Goal: Task Accomplishment & Management: Complete application form

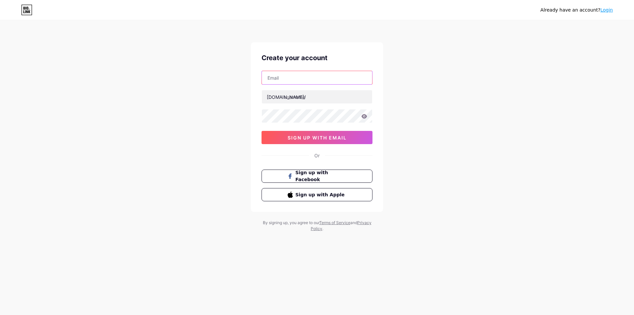
click at [296, 80] on input "text" at bounding box center [317, 77] width 110 height 13
type input "[EMAIL_ADDRESS][DOMAIN_NAME]"
click at [305, 98] on input "text" at bounding box center [317, 96] width 110 height 13
type input "muhmedkarem"
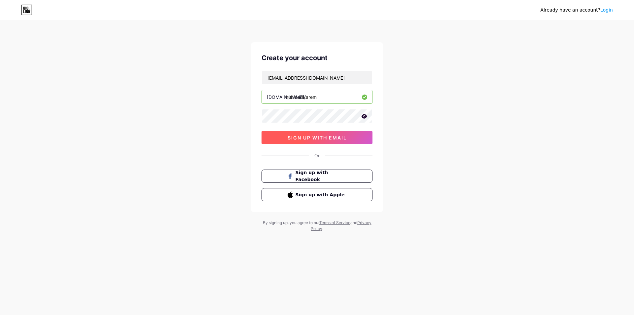
click at [301, 138] on span "sign up with email" at bounding box center [317, 138] width 59 height 6
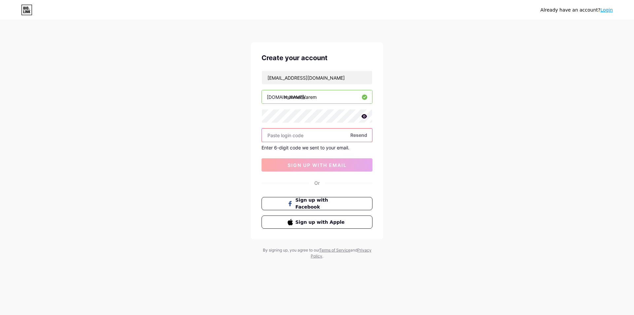
paste input "187324"
type input "187324"
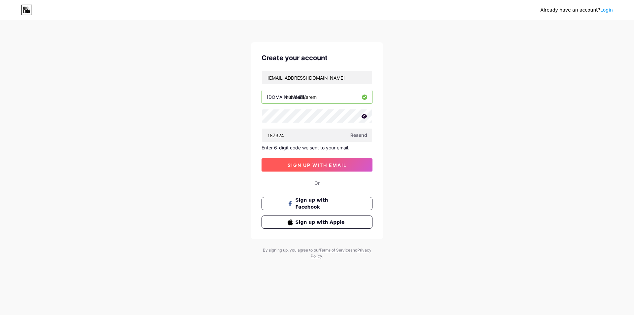
click at [337, 160] on button "sign up with email" at bounding box center [317, 164] width 111 height 13
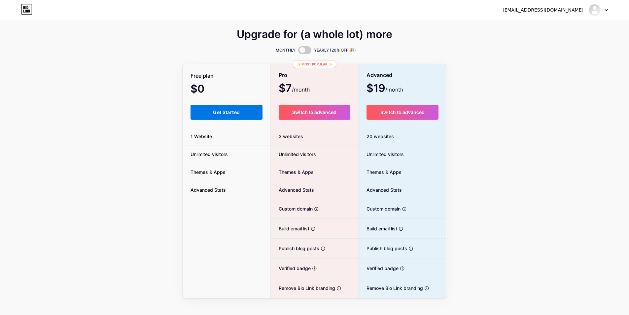
click at [241, 114] on button "Get Started" at bounding box center [227, 112] width 72 height 15
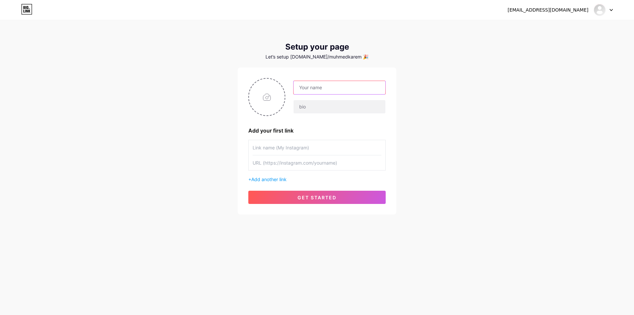
click at [337, 89] on input "text" at bounding box center [340, 87] width 92 height 13
type input "Healing Clinic"
click at [269, 180] on span "Add another link" at bounding box center [268, 179] width 35 height 6
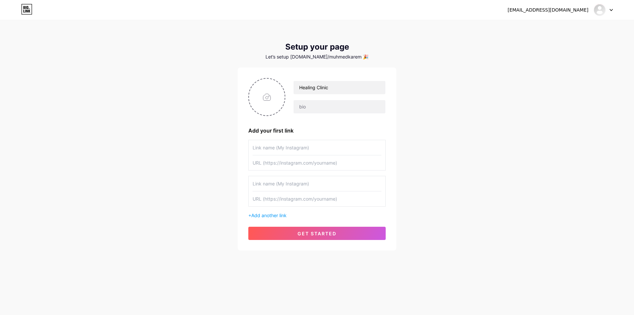
click at [276, 150] on input "text" at bounding box center [317, 147] width 129 height 15
type input "I"
type input "Facebook"
click at [277, 161] on input "text" at bounding box center [317, 162] width 129 height 15
paste input "[URL][DOMAIN_NAME][DOMAIN_NAME]"
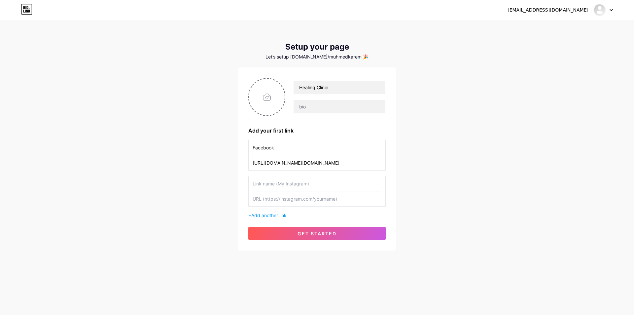
type input "[URL][DOMAIN_NAME][DOMAIN_NAME]"
click at [273, 187] on input "text" at bounding box center [317, 183] width 129 height 15
type input "Instagram"
click at [267, 195] on input "text" at bounding box center [317, 198] width 129 height 15
paste input "[URL][DOMAIN_NAME]"
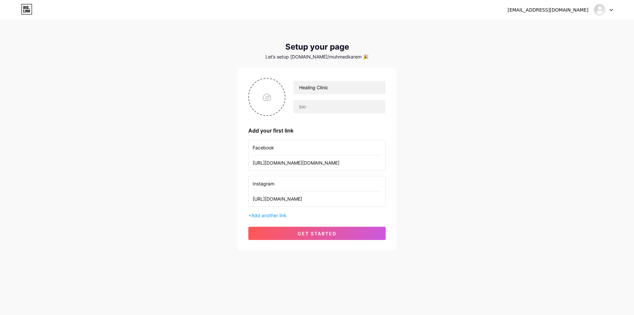
scroll to position [0, 52]
type input "[URL][DOMAIN_NAME]"
click at [285, 213] on span "Add another link" at bounding box center [268, 215] width 35 height 6
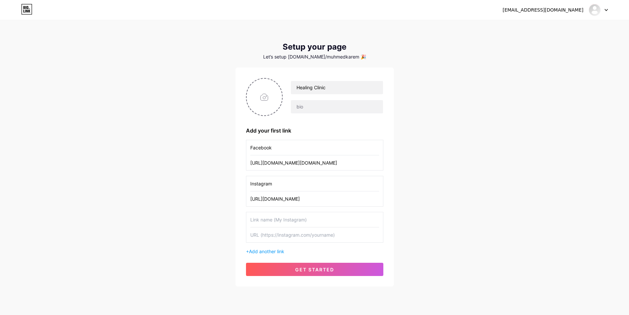
click at [280, 214] on input "text" at bounding box center [314, 219] width 129 height 15
paste input "[URL][EMAIL_ADDRESS][DOMAIN_NAME][DOMAIN_NAME]"
type input "TikTok"
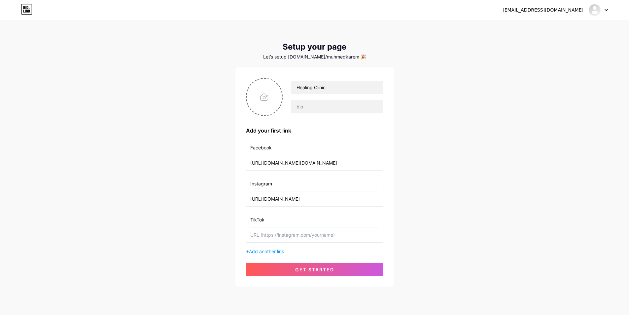
click at [298, 234] on input "text" at bounding box center [314, 234] width 129 height 15
paste input "[URL][EMAIL_ADDRESS][DOMAIN_NAME][DOMAIN_NAME]"
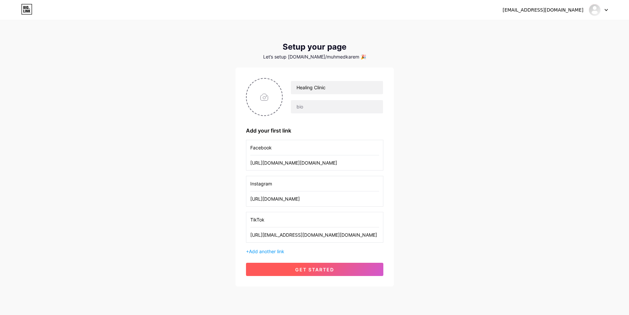
type input "[URL][EMAIL_ADDRESS][DOMAIN_NAME][DOMAIN_NAME]"
click at [306, 267] on span "get started" at bounding box center [314, 270] width 39 height 6
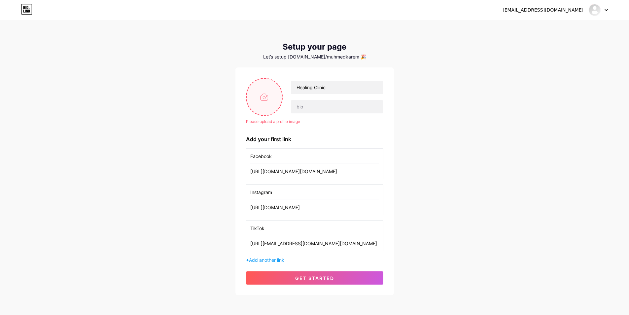
click at [260, 94] on input "file" at bounding box center [265, 97] width 36 height 37
type input "C:\fakepath\Logo Blue.png"
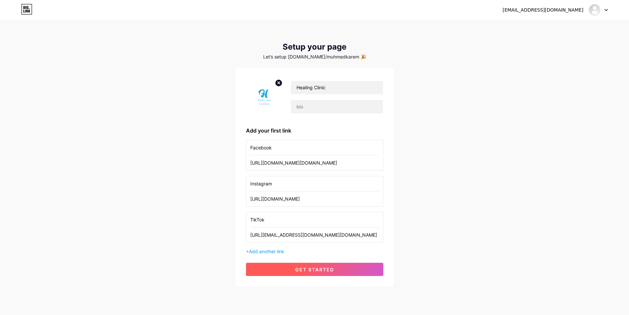
click at [319, 273] on button "get started" at bounding box center [314, 269] width 137 height 13
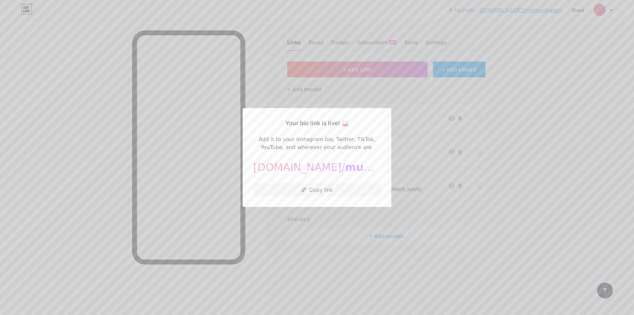
click at [463, 174] on div at bounding box center [317, 157] width 634 height 315
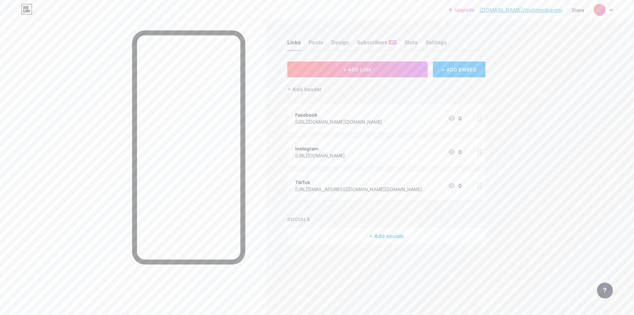
click at [532, 12] on link "[DOMAIN_NAME]/muhmedkarem" at bounding box center [521, 10] width 83 height 8
click at [603, 9] on img at bounding box center [600, 10] width 11 height 11
click at [558, 74] on link "Account settings" at bounding box center [572, 75] width 82 height 18
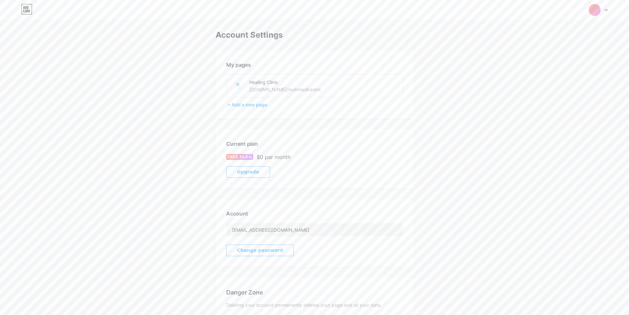
click at [295, 90] on div "[DOMAIN_NAME]/muhmedkarem" at bounding box center [284, 89] width 71 height 7
click at [296, 90] on div "[DOMAIN_NAME]/muhmedkarem" at bounding box center [284, 89] width 71 height 7
click at [236, 106] on div "+ Add a new page" at bounding box center [316, 104] width 176 height 7
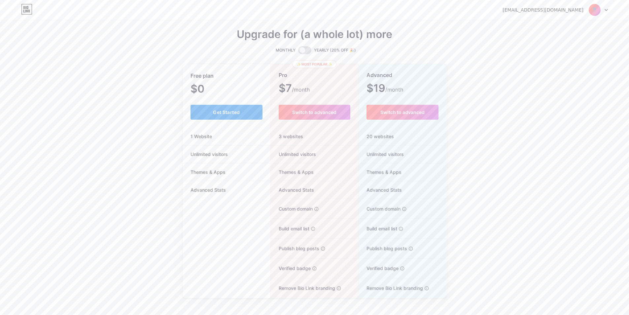
click at [242, 111] on button "Get Started" at bounding box center [227, 112] width 72 height 15
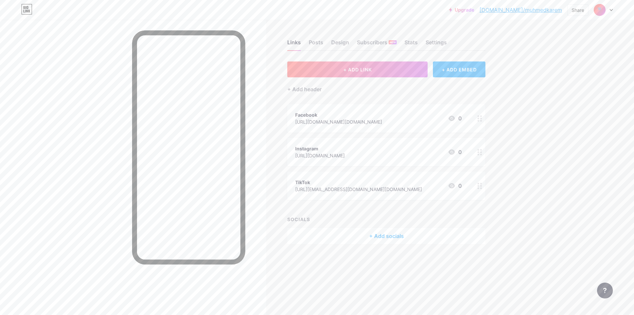
click at [534, 12] on link "[DOMAIN_NAME]/muhmedkarem" at bounding box center [521, 10] width 83 height 8
click at [596, 8] on img at bounding box center [600, 10] width 11 height 11
click at [573, 56] on div "+ Add a new page" at bounding box center [573, 57] width 74 height 7
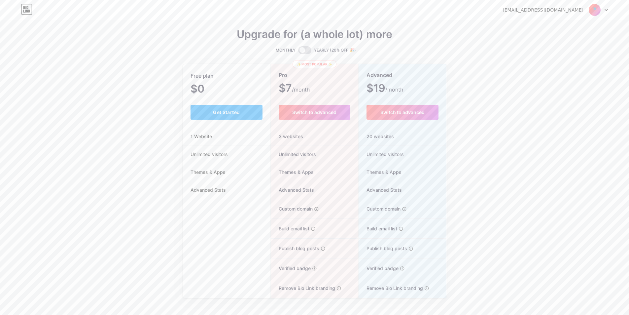
click at [598, 9] on img at bounding box center [595, 10] width 13 height 13
click at [551, 28] on link "Dashboard" at bounding box center [567, 27] width 82 height 18
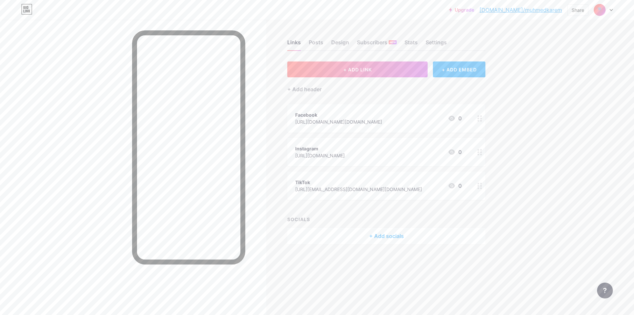
click at [606, 13] on div at bounding box center [603, 10] width 19 height 12
click at [561, 76] on link "Account settings" at bounding box center [572, 75] width 82 height 18
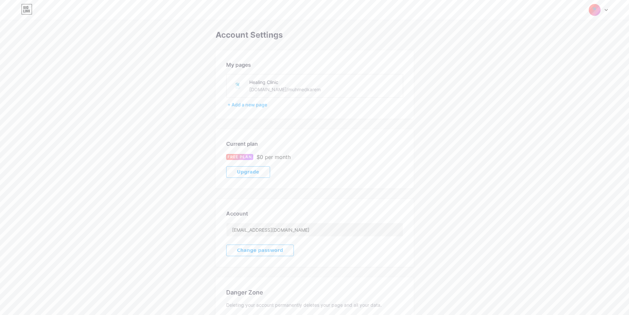
click at [286, 90] on div "[DOMAIN_NAME]/muhmedkarem" at bounding box center [284, 89] width 71 height 7
click at [267, 88] on div "[DOMAIN_NAME]/muhmedkarem" at bounding box center [284, 89] width 71 height 7
click at [239, 84] on img at bounding box center [238, 85] width 15 height 15
click at [238, 85] on img at bounding box center [238, 85] width 15 height 15
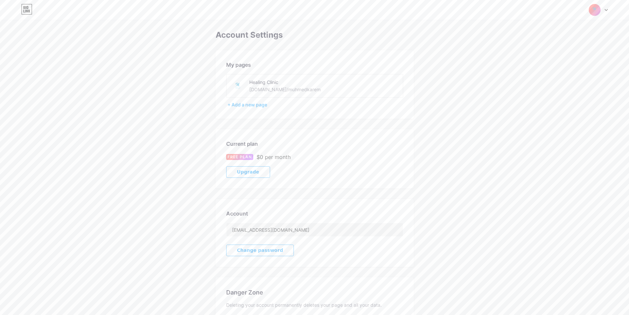
click at [238, 85] on img at bounding box center [238, 85] width 15 height 15
click at [390, 150] on div "Current plan FREE PLAN $0 per month Upgrade" at bounding box center [315, 158] width 198 height 59
click at [287, 86] on div "[DOMAIN_NAME]/muhmedkarem" at bounding box center [284, 89] width 71 height 7
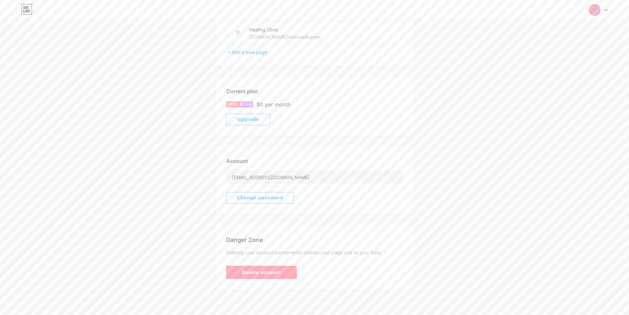
scroll to position [54, 0]
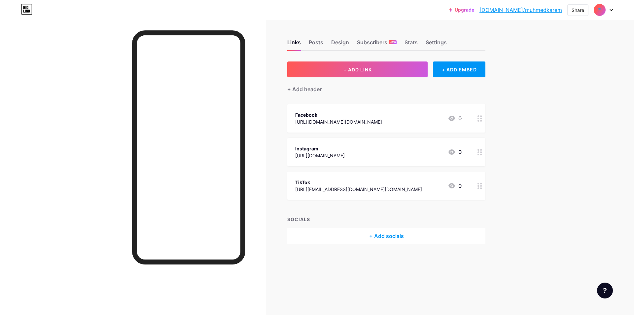
click at [603, 9] on img at bounding box center [600, 10] width 11 height 11
click at [564, 75] on link "Account settings" at bounding box center [572, 75] width 82 height 18
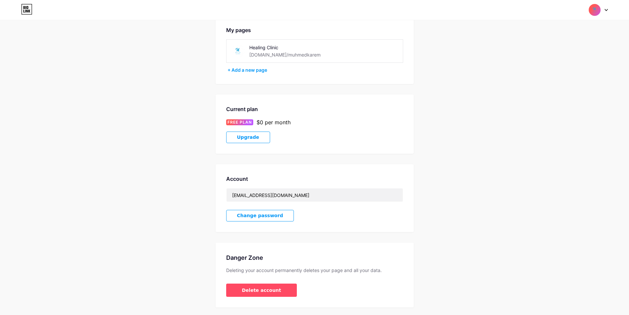
scroll to position [54, 0]
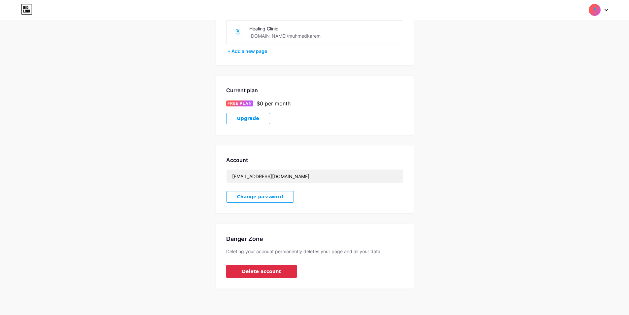
click at [265, 276] on button "Delete account" at bounding box center [261, 271] width 71 height 13
click at [338, 183] on button "Confirm" at bounding box center [354, 185] width 74 height 16
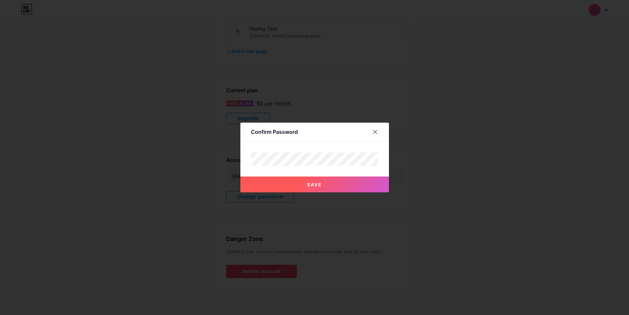
click at [305, 184] on button "Save" at bounding box center [315, 184] width 149 height 16
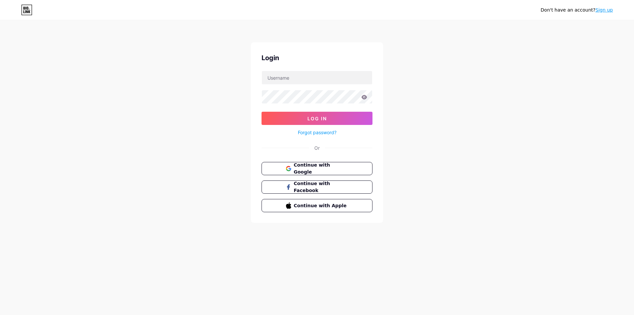
click at [416, 137] on div "Don't have an account? Sign up Login Log In Forgot password? Or Continue with G…" at bounding box center [317, 122] width 634 height 244
click at [604, 9] on link "Sign up" at bounding box center [605, 9] width 18 height 5
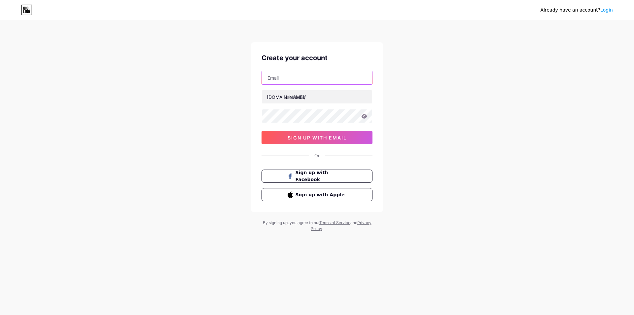
click at [301, 82] on input "text" at bounding box center [317, 77] width 110 height 13
type input "mohamedkarem19296@gmail.com"
click at [303, 93] on input "text" at bounding box center [317, 96] width 110 height 13
type input "healingclinic"
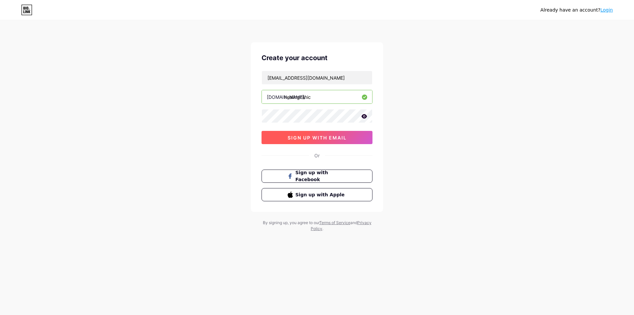
click at [315, 138] on span "sign up with email" at bounding box center [317, 138] width 59 height 6
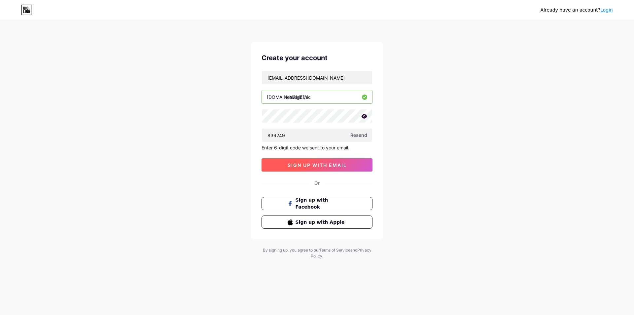
type input "839249"
click at [316, 168] on button "sign up with email" at bounding box center [317, 164] width 111 height 13
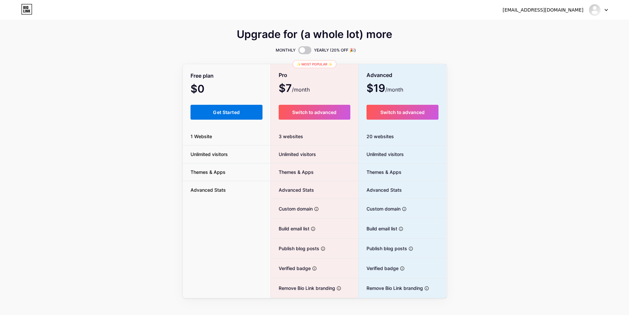
click at [243, 117] on button "Get Started" at bounding box center [227, 112] width 72 height 15
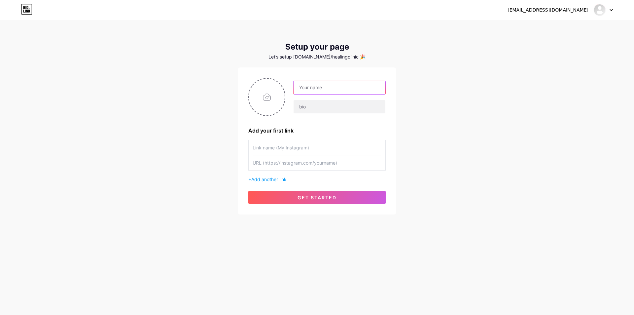
click at [321, 85] on input "text" at bounding box center [340, 87] width 92 height 13
type input "Healing Clinic"
click at [270, 101] on input "file" at bounding box center [267, 97] width 36 height 37
type input "C:\fakepath\Logo Blue.png"
click at [293, 152] on input "text" at bounding box center [317, 147] width 129 height 15
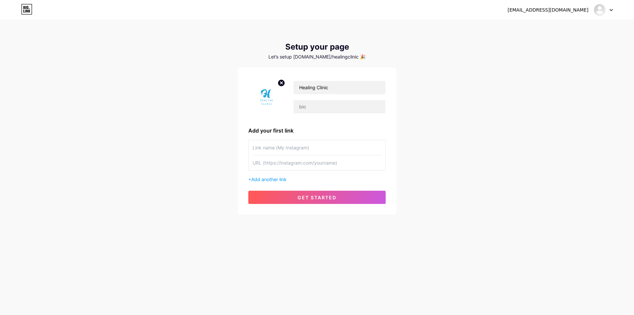
click at [291, 149] on input "text" at bounding box center [317, 147] width 129 height 15
type input "Facebook"
paste input "[URL][DOMAIN_NAME][DOMAIN_NAME]"
type input "[URL][DOMAIN_NAME][DOMAIN_NAME]"
click at [276, 178] on span "Add another link" at bounding box center [268, 179] width 35 height 6
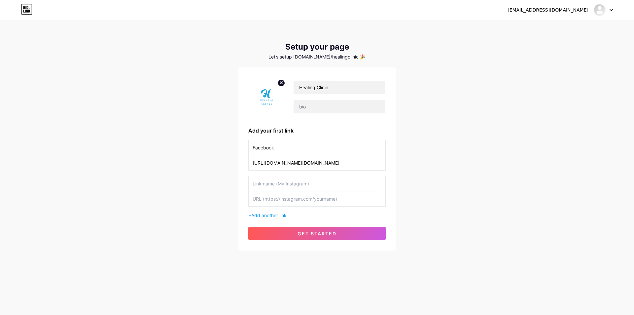
click at [292, 187] on input "text" at bounding box center [317, 183] width 129 height 15
type input "Instagram"
paste input "[URL][DOMAIN_NAME]"
type input "[URL][DOMAIN_NAME]"
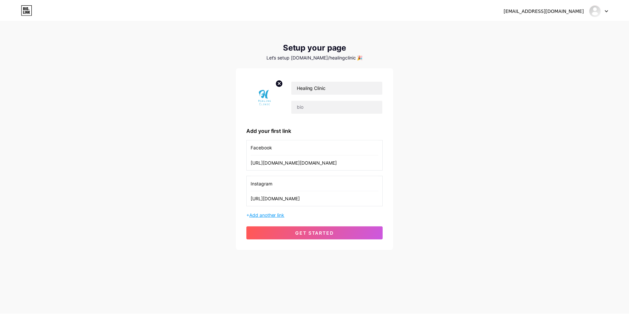
scroll to position [0, 0]
click at [282, 213] on span "Add another link" at bounding box center [268, 215] width 35 height 6
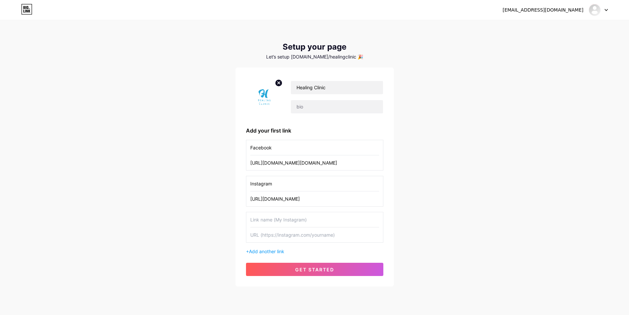
click at [278, 223] on input "text" at bounding box center [314, 219] width 129 height 15
click at [278, 230] on input "text" at bounding box center [314, 234] width 129 height 15
paste input "[URL][EMAIL_ADDRESS][DOMAIN_NAME][DOMAIN_NAME]"
type input "[URL][EMAIL_ADDRESS][DOMAIN_NAME][DOMAIN_NAME]"
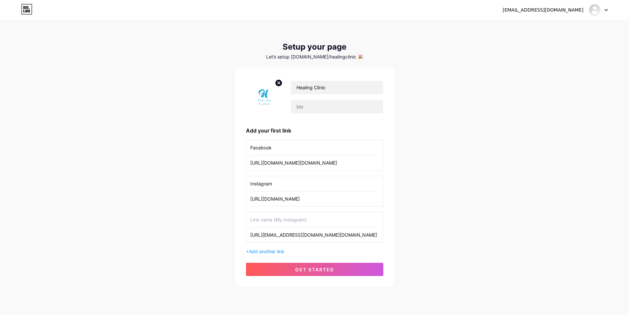
click at [277, 219] on input "text" at bounding box center [314, 219] width 129 height 15
type input "TikTok"
click at [317, 269] on span "get started" at bounding box center [314, 270] width 39 height 6
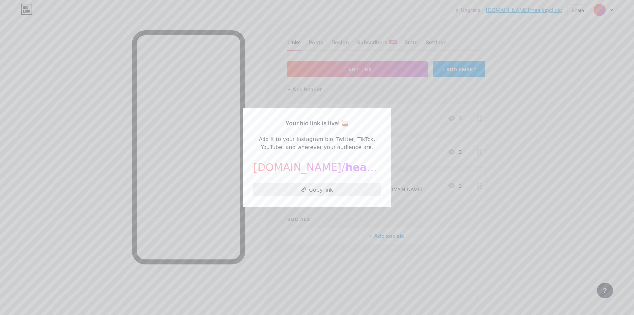
click at [329, 190] on button "Copy link" at bounding box center [317, 189] width 128 height 13
click at [435, 109] on div at bounding box center [317, 157] width 634 height 315
